Goal: Task Accomplishment & Management: Manage account settings

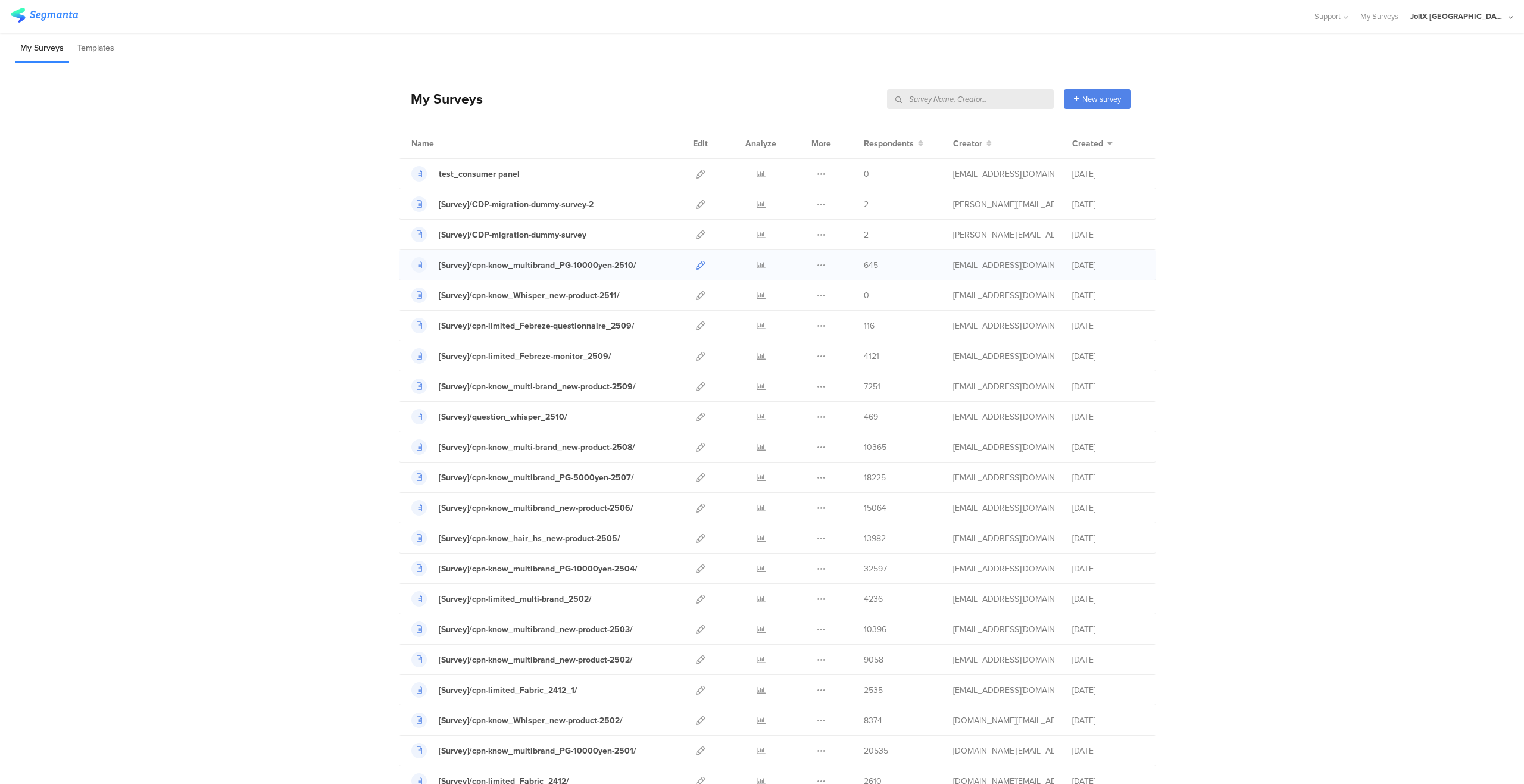
click at [696, 263] on icon at bounding box center [700, 265] width 9 height 9
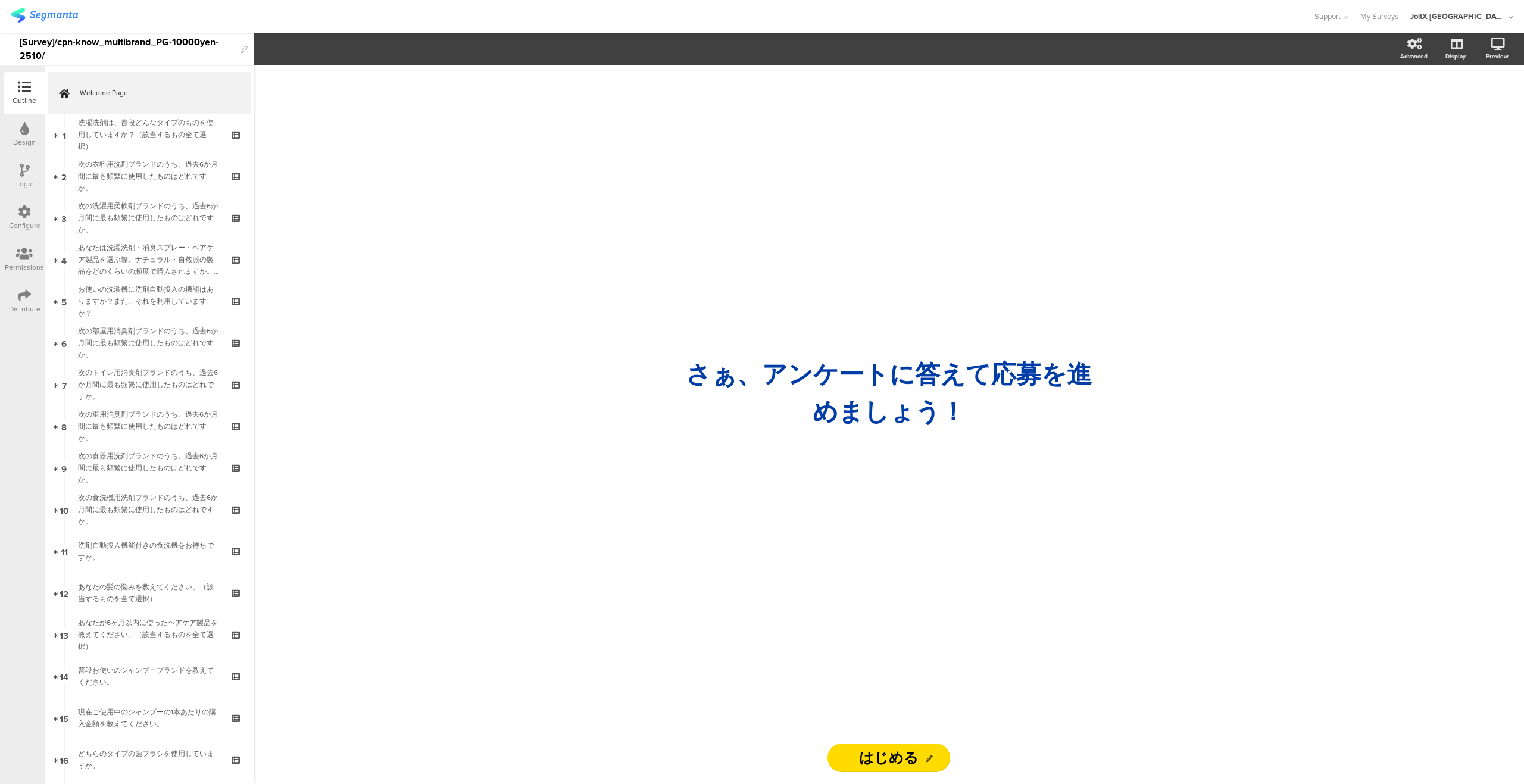
click at [23, 290] on icon at bounding box center [24, 295] width 13 height 13
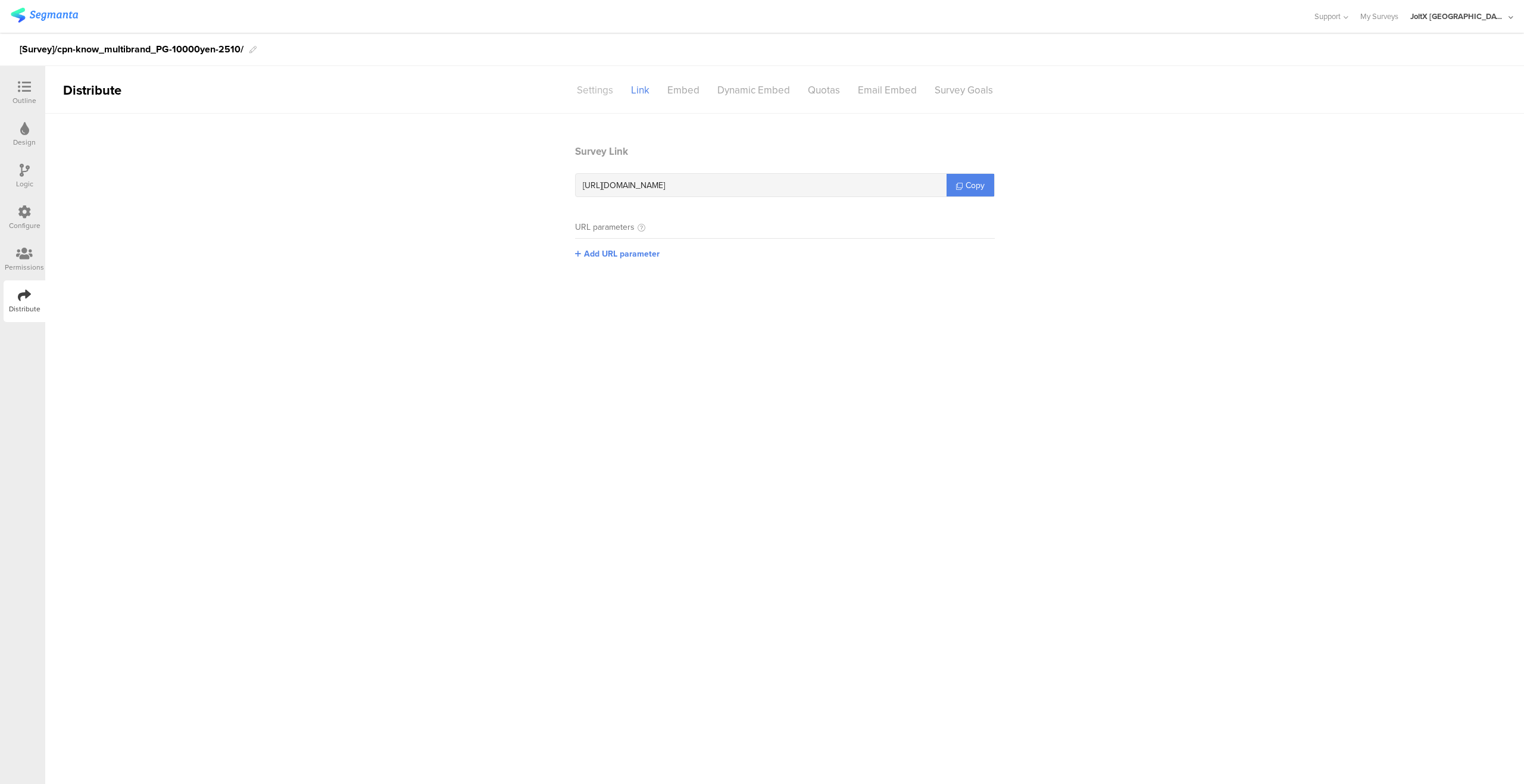
click at [585, 85] on div "Settings" at bounding box center [595, 90] width 54 height 21
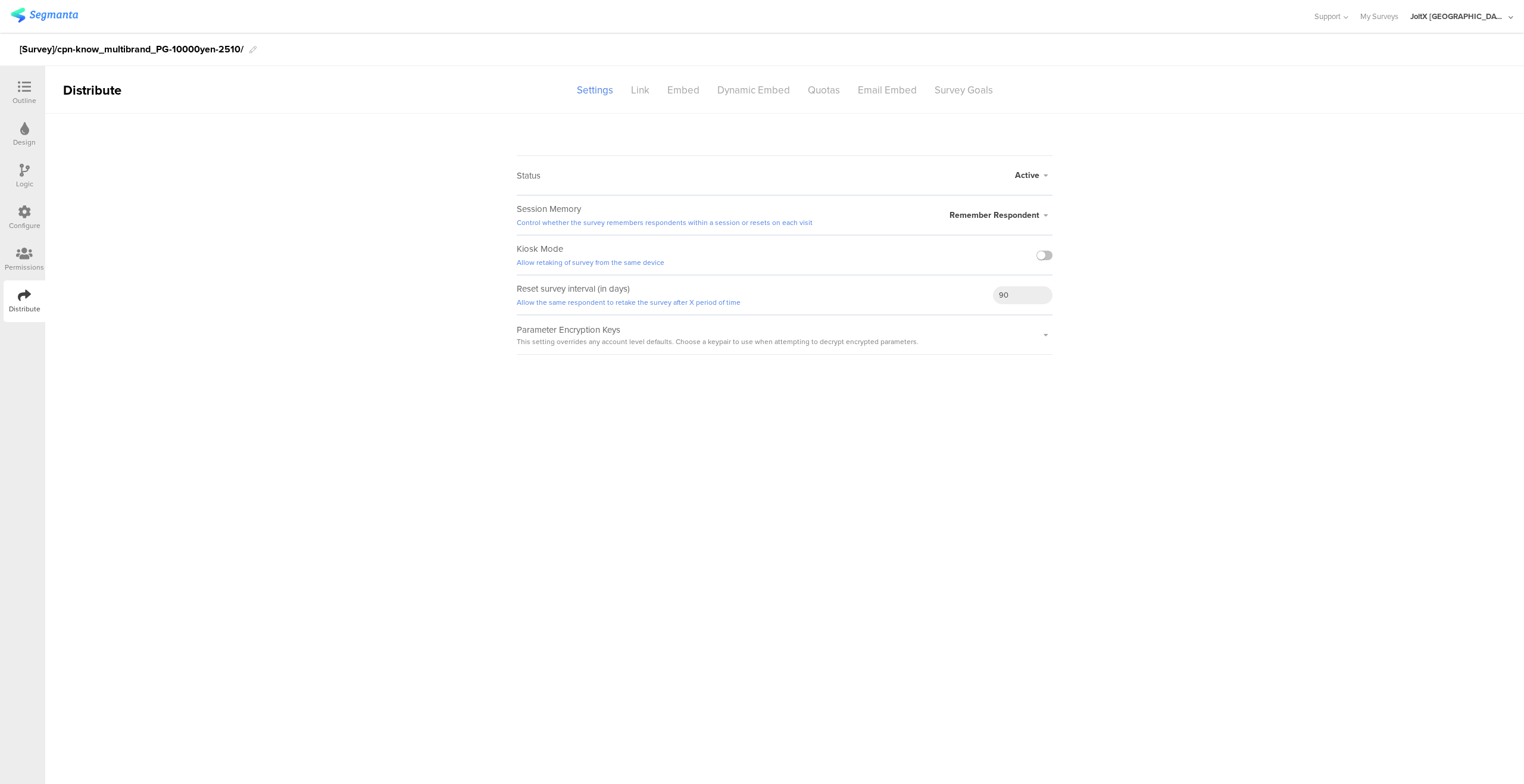
click at [829, 426] on main "Status Active Active Closed Schedule Start Date: End Date: Save Cancel Session …" at bounding box center [785, 449] width 1479 height 670
